Goal: Contribute content

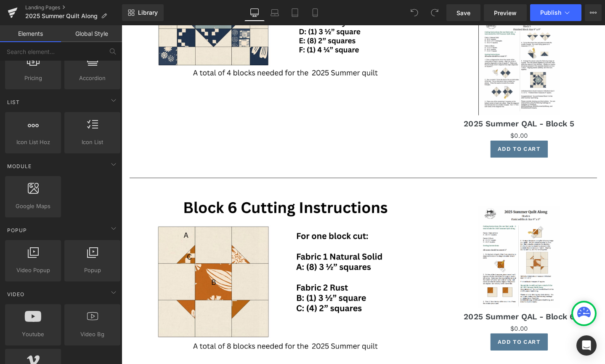
scroll to position [343, 0]
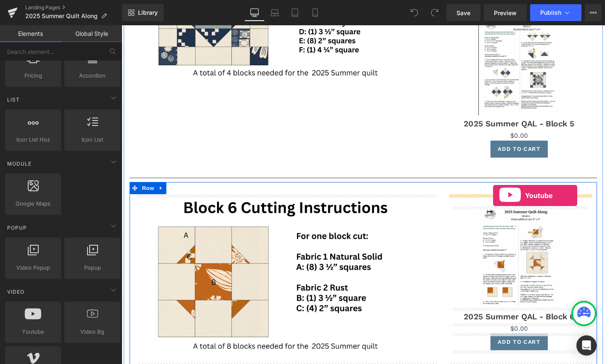
drag, startPoint x: 147, startPoint y: 350, endPoint x: 513, endPoint y: 204, distance: 394.4
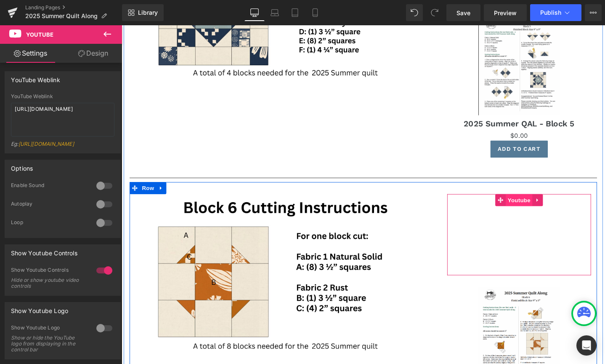
click at [541, 209] on span "Youtube" at bounding box center [540, 209] width 28 height 13
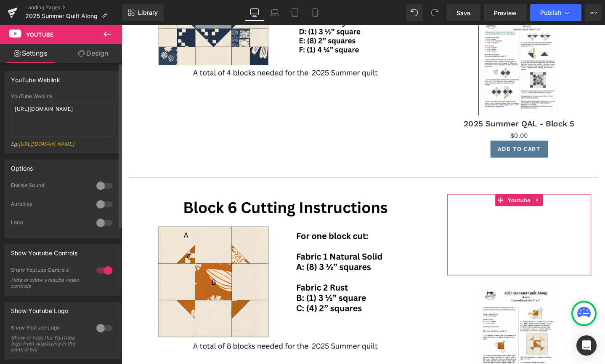
drag, startPoint x: 75, startPoint y: 151, endPoint x: 0, endPoint y: 124, distance: 79.6
click at [0, 124] on div "YouTube Weblink YouTube Weblink [URL][DOMAIN_NAME] Eg: [URL][DOMAIN_NAME]" at bounding box center [63, 109] width 126 height 88
click at [68, 125] on textarea "[URL][DOMAIN_NAME]" at bounding box center [63, 120] width 104 height 34
drag, startPoint x: 70, startPoint y: 123, endPoint x: 0, endPoint y: 107, distance: 72.2
click at [0, 107] on div "YouTube Weblink YouTube Weblink [URL][DOMAIN_NAME] Eg: [URL][DOMAIN_NAME]" at bounding box center [63, 109] width 126 height 88
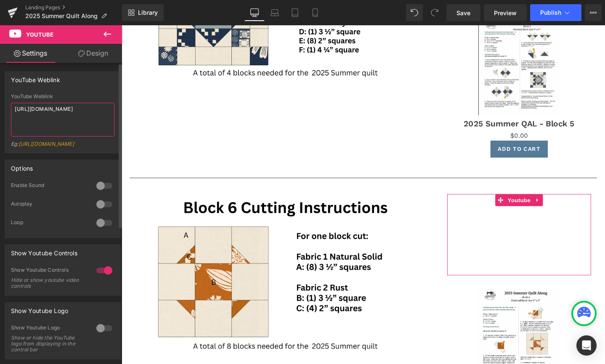
paste textarea "[DOMAIN_NAME][URL]"
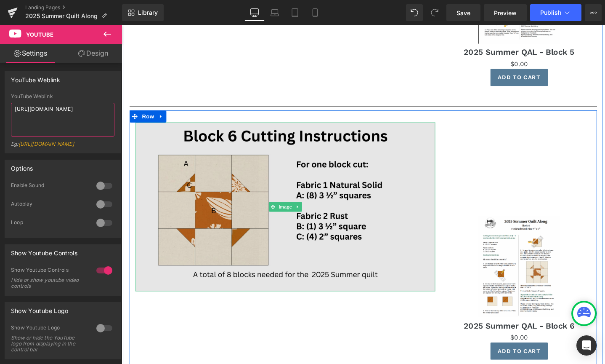
scroll to position [2089, 0]
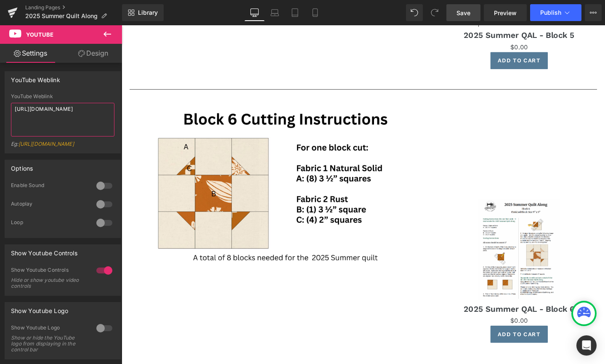
type textarea "[URL][DOMAIN_NAME]"
click at [463, 8] on span "Save" at bounding box center [464, 12] width 14 height 9
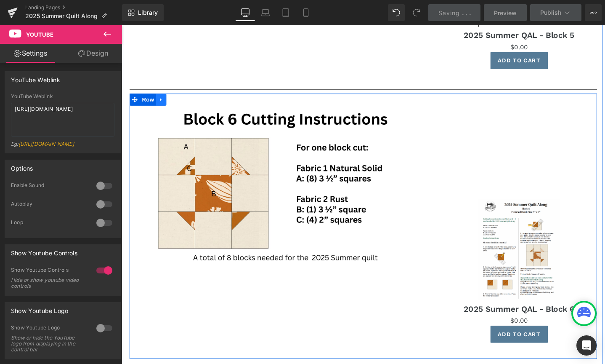
click at [163, 102] on icon at bounding box center [163, 104] width 6 height 6
click at [175, 102] on icon at bounding box center [174, 104] width 6 height 6
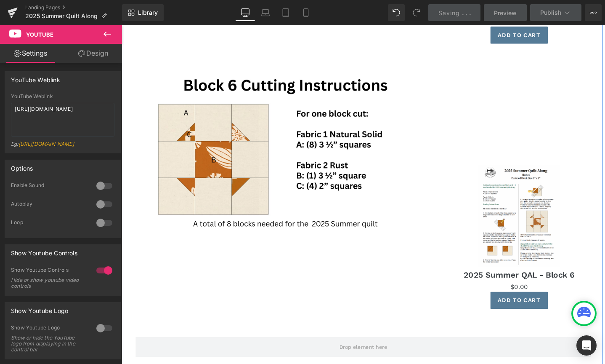
scroll to position [2406, 0]
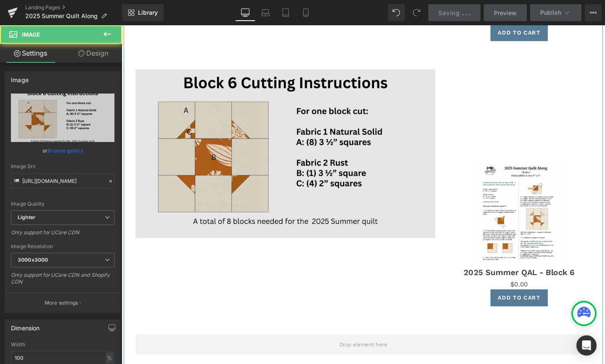
click at [246, 139] on img at bounding box center [294, 161] width 316 height 178
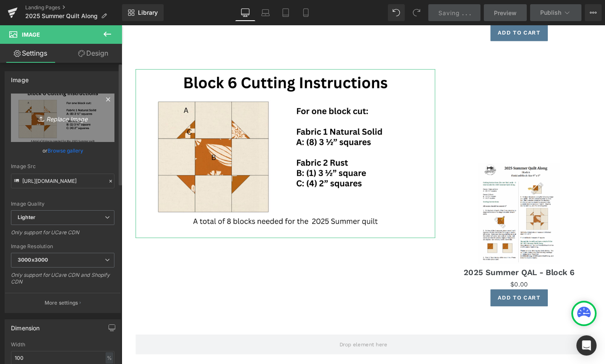
click at [64, 119] on icon "Replace Image" at bounding box center [62, 117] width 67 height 11
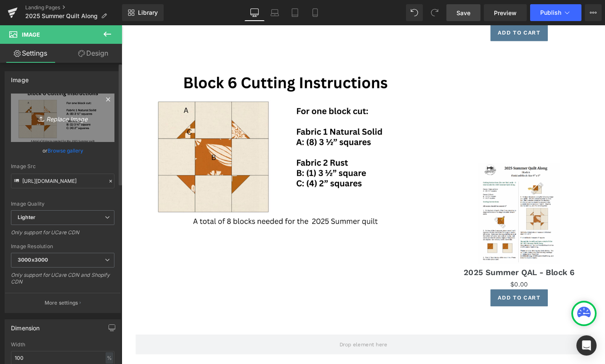
type input "C:\fakepath\A-34.png"
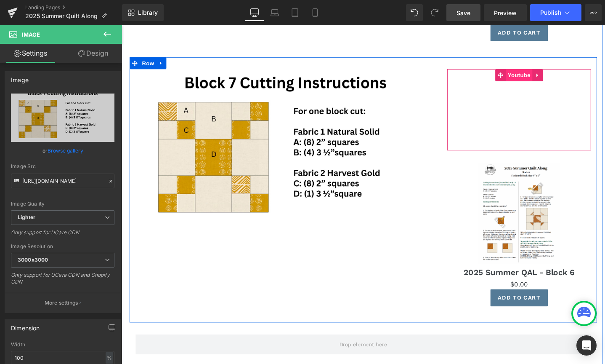
click at [538, 77] on span "Youtube" at bounding box center [540, 78] width 28 height 13
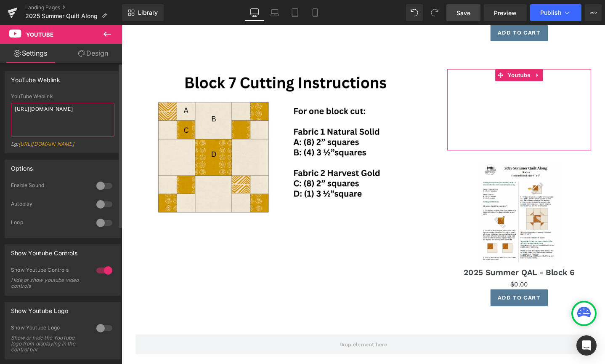
drag, startPoint x: 102, startPoint y: 113, endPoint x: 0, endPoint y: 97, distance: 103.2
click at [0, 97] on div "YouTube Weblink YouTube Weblink [URL][DOMAIN_NAME] Eg: [URL][DOMAIN_NAME]" at bounding box center [63, 109] width 126 height 88
paste textarea "o8tJkzaw2cU"
type textarea "[URL][DOMAIN_NAME]"
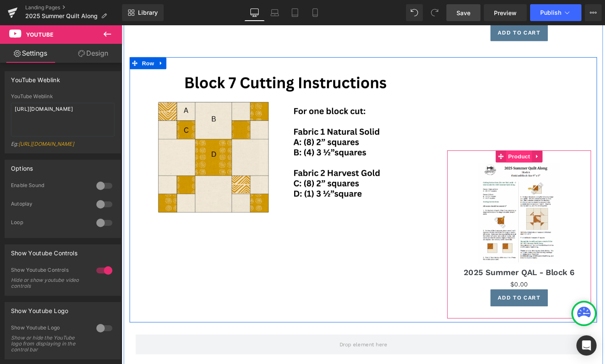
click at [545, 161] on span "Product" at bounding box center [540, 163] width 27 height 13
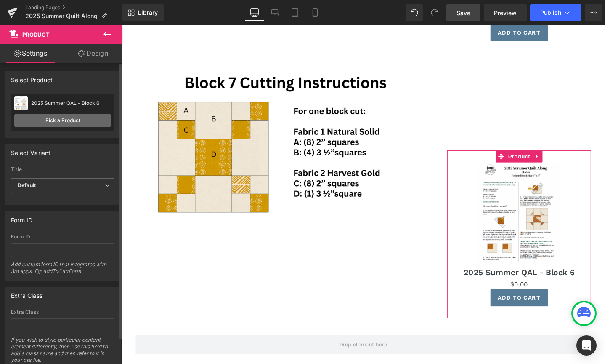
click at [55, 118] on link "Pick a Product" at bounding box center [62, 120] width 97 height 13
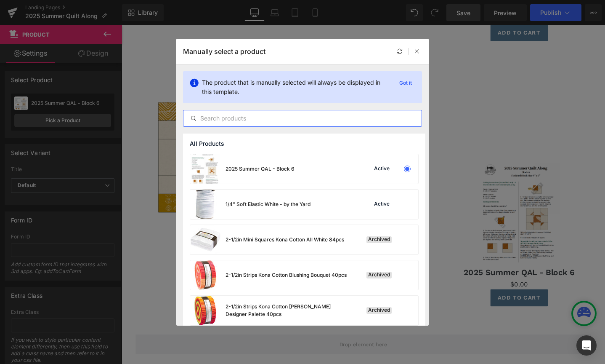
click at [0, 0] on input "text" at bounding box center [0, 0] width 0 height 0
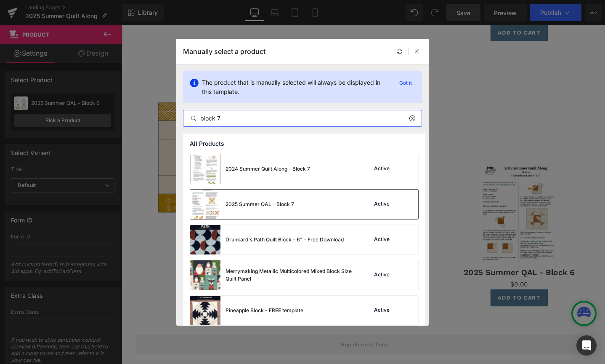
type input "block 7"
click at [0, 0] on div "2025 Summer QAL - Block 7" at bounding box center [0, 0] width 0 height 0
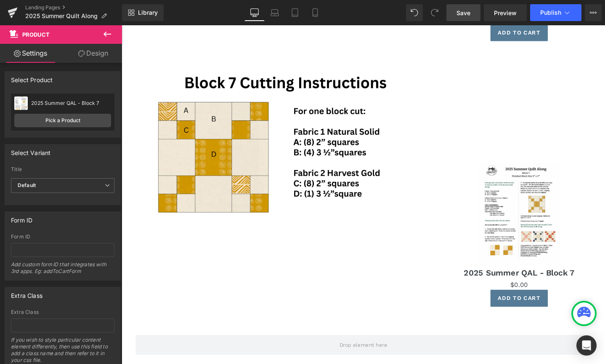
click at [467, 11] on span "Save" at bounding box center [464, 12] width 14 height 9
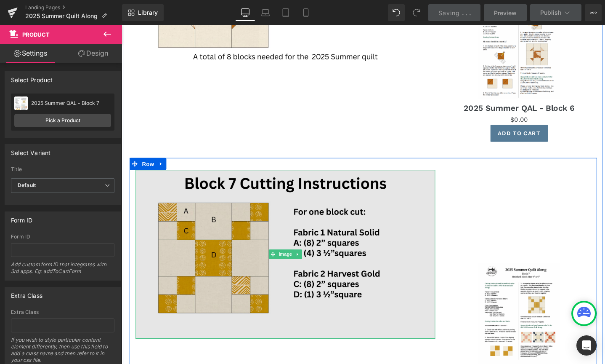
scroll to position [2291, 0]
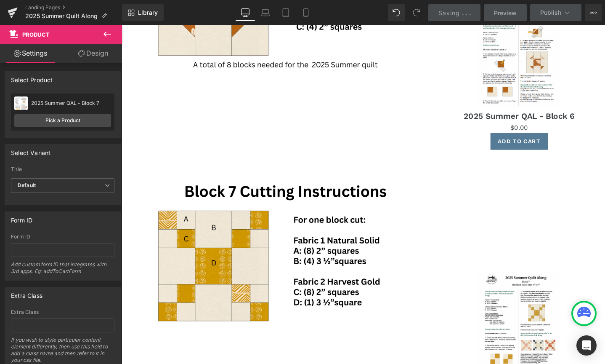
click at [105, 32] on icon at bounding box center [108, 34] width 8 height 5
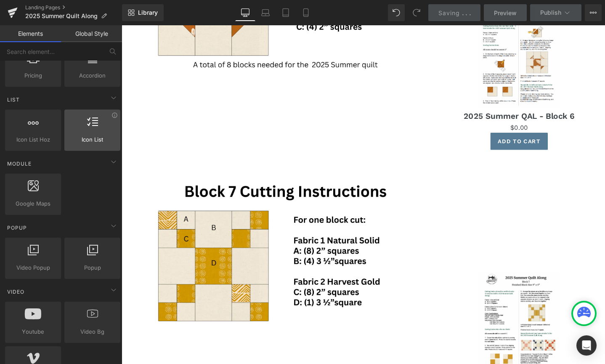
scroll to position [0, 0]
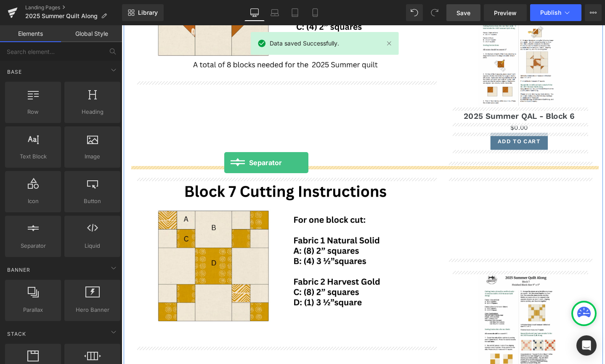
drag, startPoint x: 160, startPoint y: 262, endPoint x: 230, endPoint y: 170, distance: 115.7
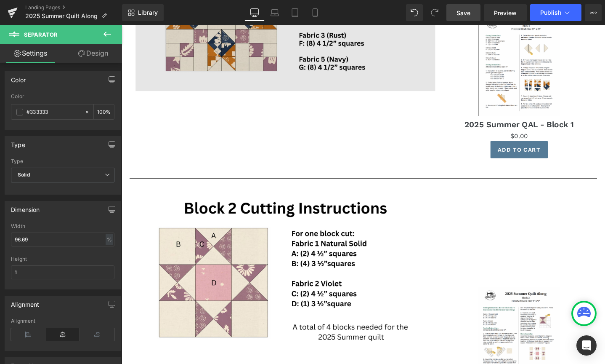
scroll to position [792, 0]
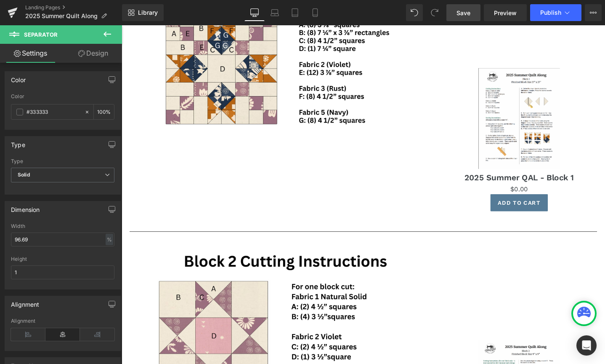
click at [469, 13] on span "Save" at bounding box center [464, 12] width 14 height 9
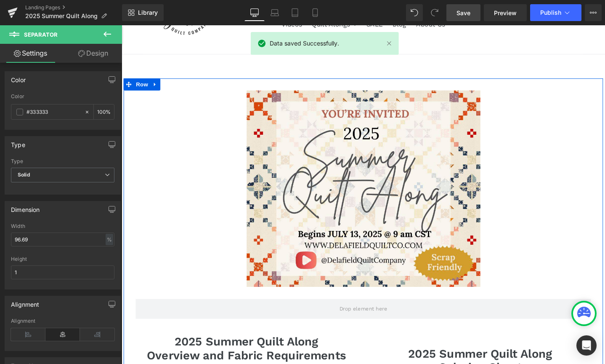
scroll to position [73, 0]
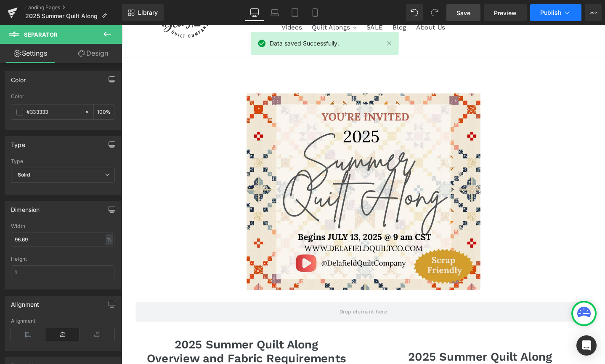
click at [547, 16] on span "Publish" at bounding box center [550, 12] width 21 height 7
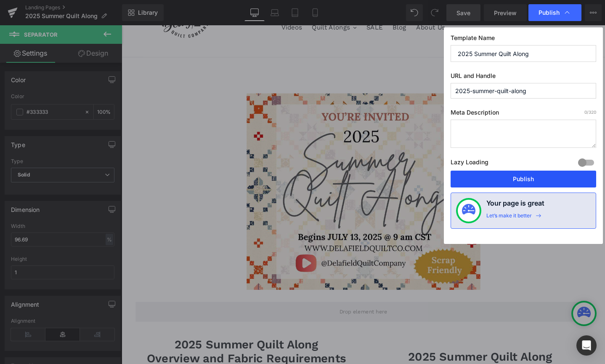
click at [509, 179] on button "Publish" at bounding box center [524, 178] width 146 height 17
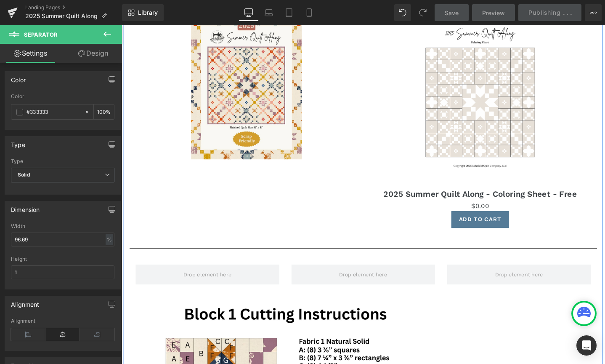
scroll to position [451, 0]
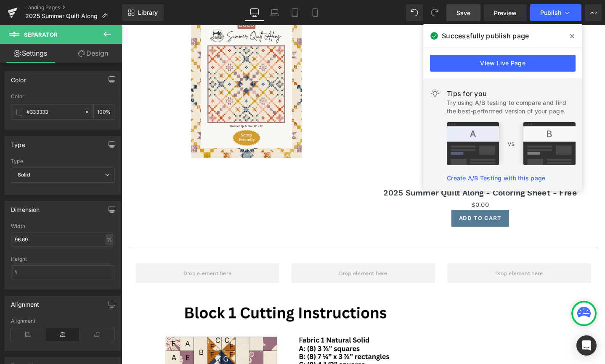
click at [467, 11] on span "Save" at bounding box center [464, 12] width 14 height 9
click at [110, 34] on icon at bounding box center [108, 34] width 8 height 5
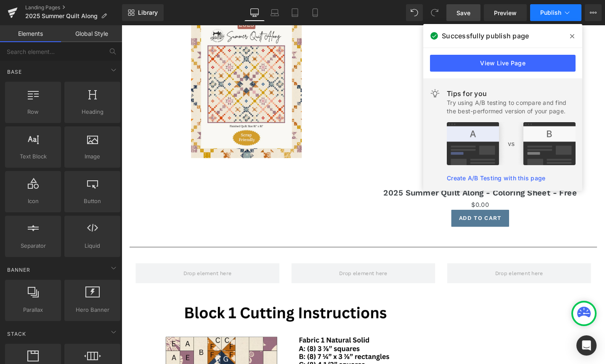
click at [559, 12] on span "Publish" at bounding box center [550, 12] width 21 height 7
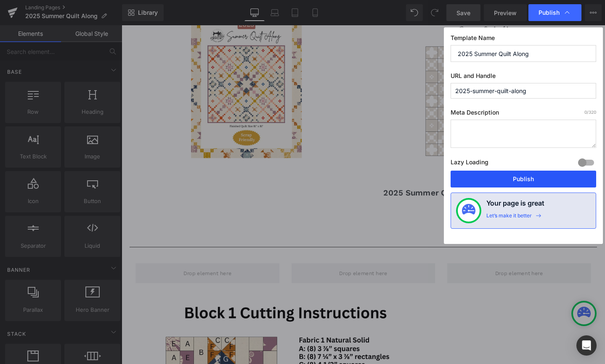
click at [517, 176] on button "Publish" at bounding box center [524, 178] width 146 height 17
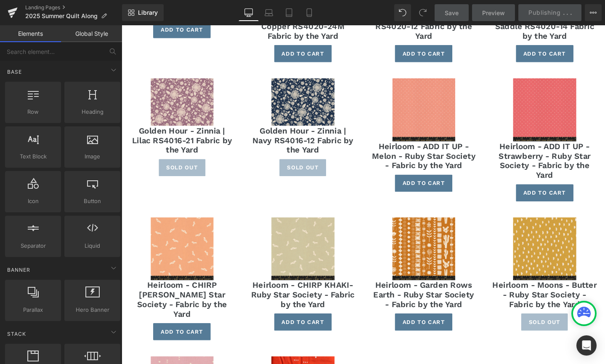
scroll to position [3087, 0]
